Goal: Task Accomplishment & Management: Manage account settings

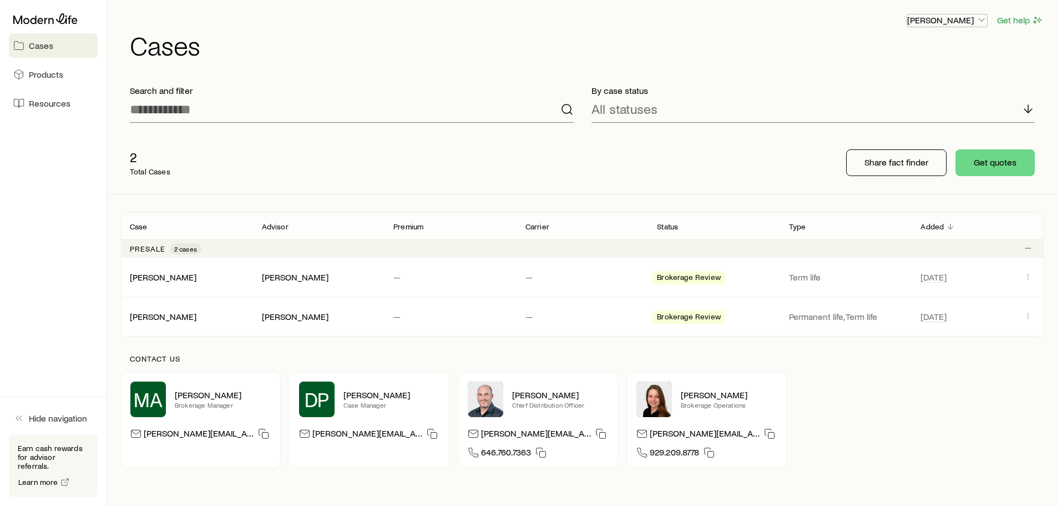
click at [985, 21] on icon "button" at bounding box center [981, 19] width 11 height 11
click at [886, 83] on span "Track payments" at bounding box center [911, 79] width 62 height 11
click at [900, 49] on span "Licenses and contracts" at bounding box center [925, 50] width 91 height 11
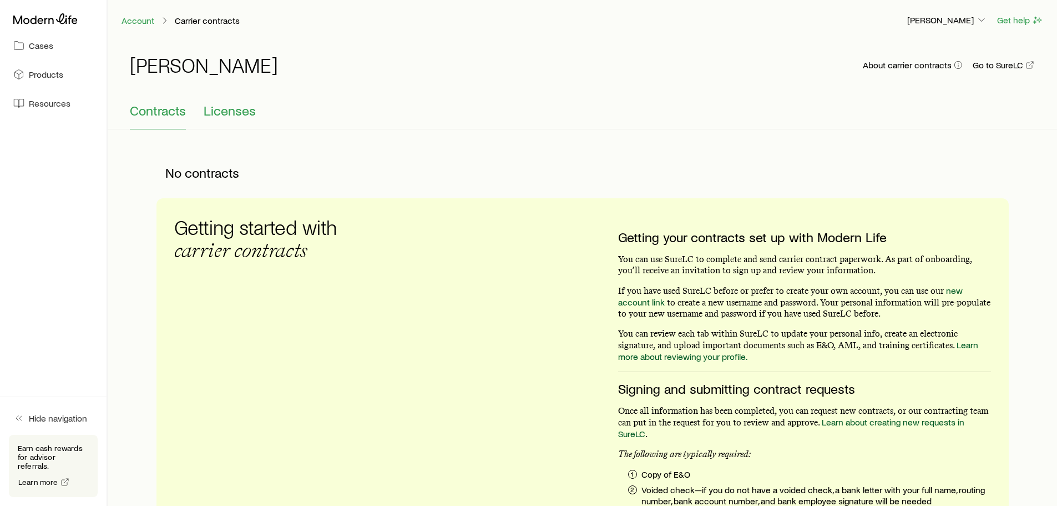
click at [235, 109] on span "Licenses" at bounding box center [230, 111] width 52 height 16
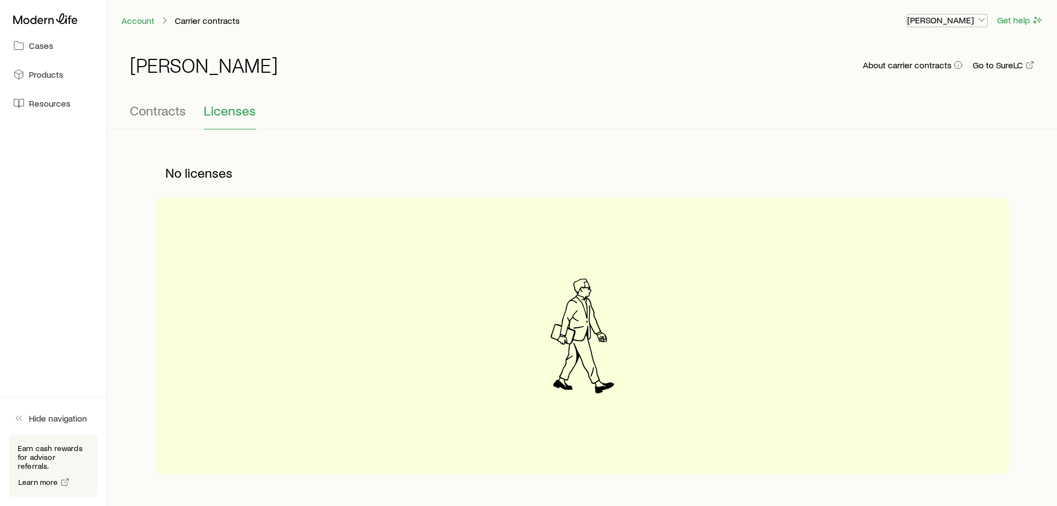
click at [968, 21] on p "[PERSON_NAME]" at bounding box center [947, 19] width 80 height 11
click at [896, 112] on span "Sign out" at bounding box center [895, 109] width 31 height 11
